Goal: Task Accomplishment & Management: Complete application form

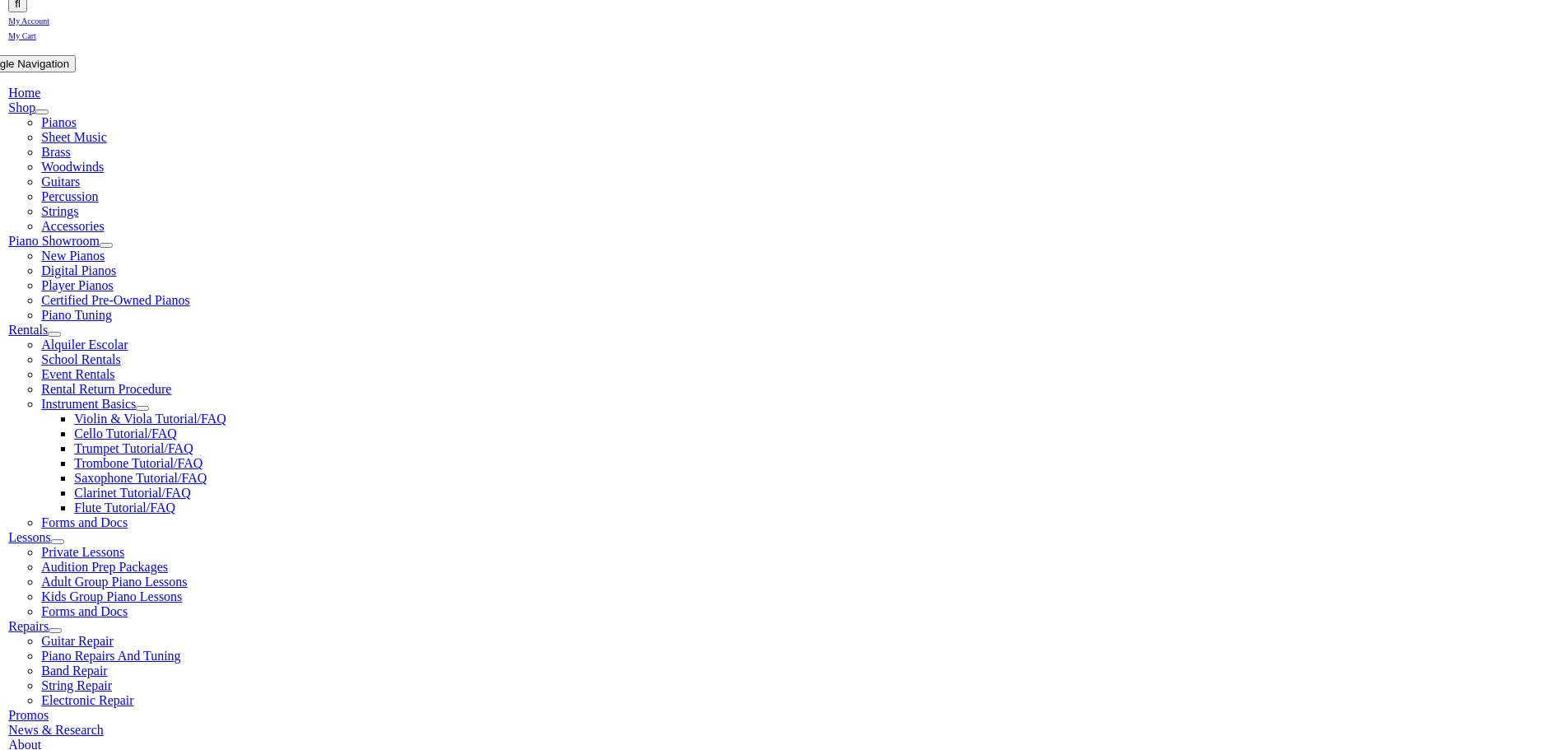
scroll to position [274, 0]
type input "ho"
